Goal: Transaction & Acquisition: Purchase product/service

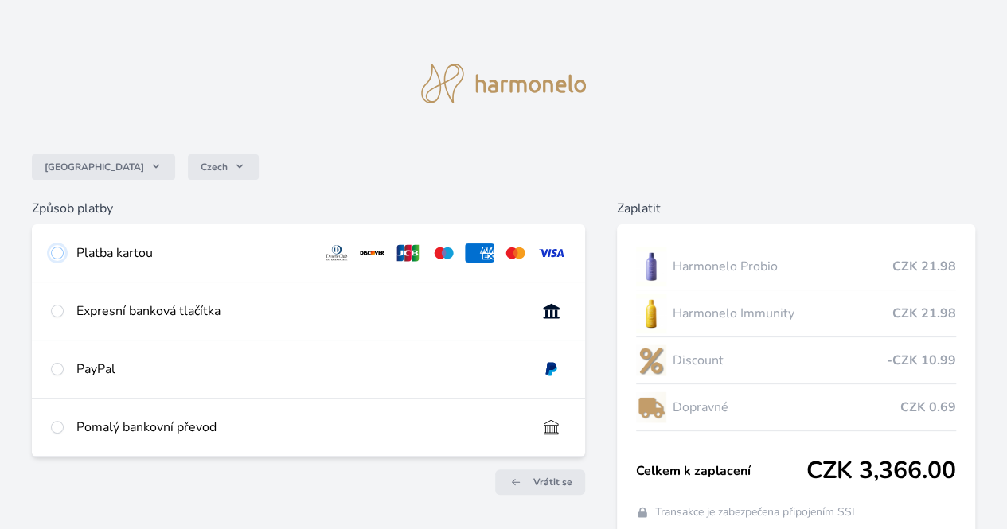
click at [64, 254] on input "radio" at bounding box center [57, 253] width 13 height 13
radio input "true"
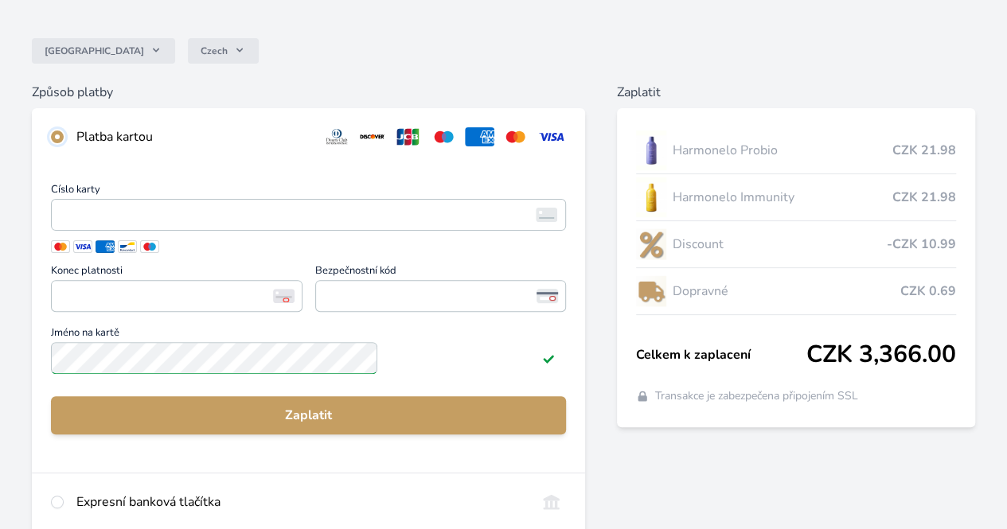
scroll to position [127, 0]
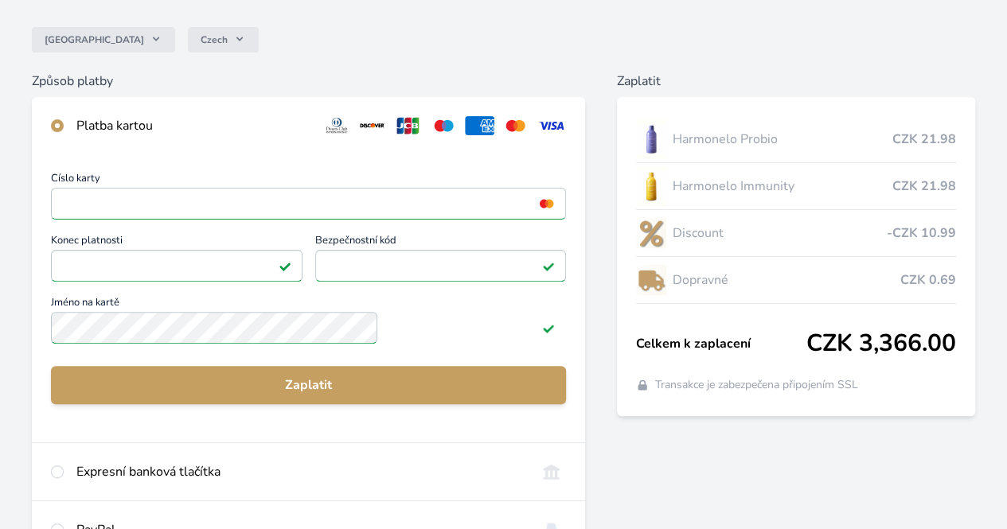
click at [402, 347] on label "Jméno na kartě" at bounding box center [308, 322] width 515 height 49
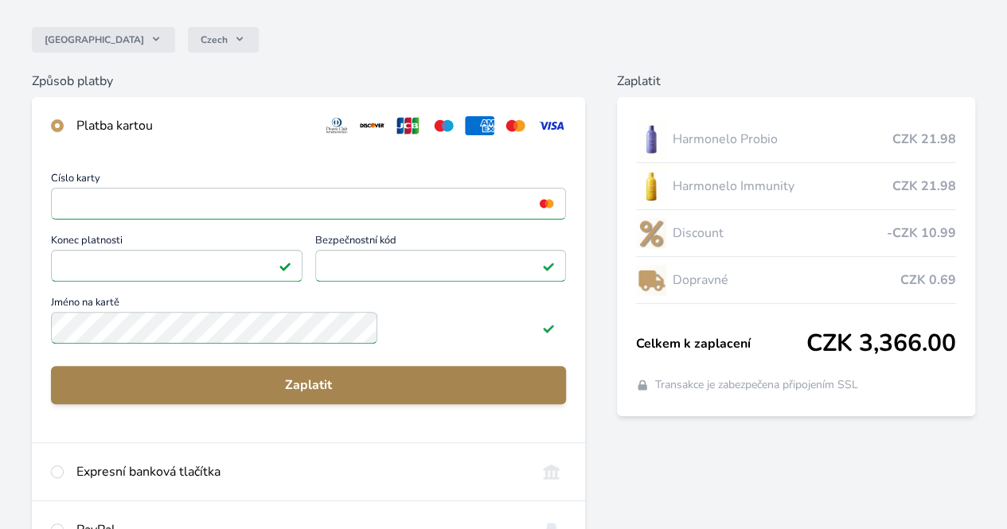
click at [362, 395] on span "Zaplatit" at bounding box center [308, 385] width 489 height 19
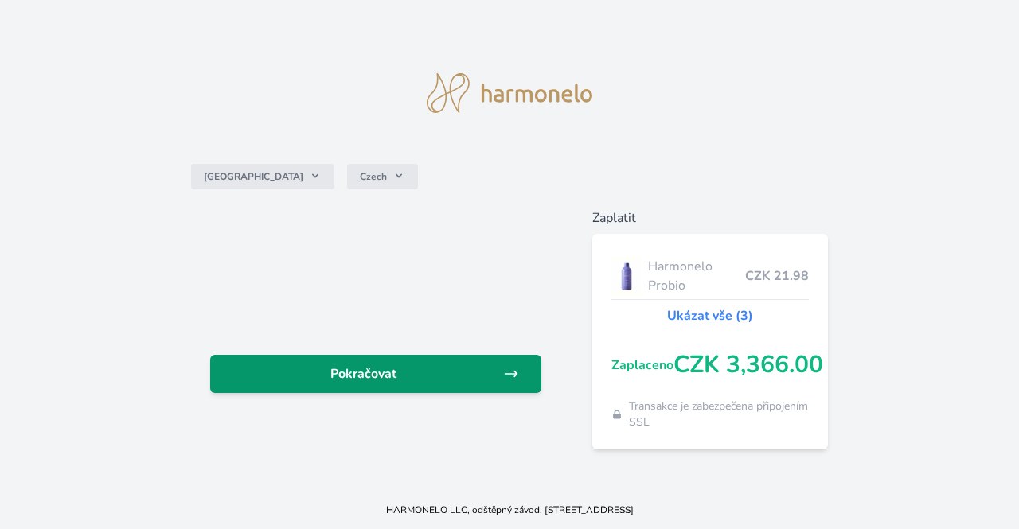
click at [366, 370] on span "Pokračovat" at bounding box center [363, 373] width 280 height 19
